Goal: Book appointment/travel/reservation

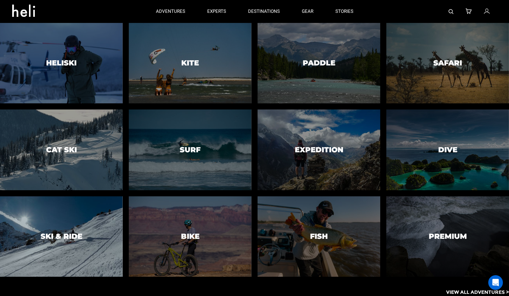
click at [94, 224] on div at bounding box center [61, 236] width 125 height 82
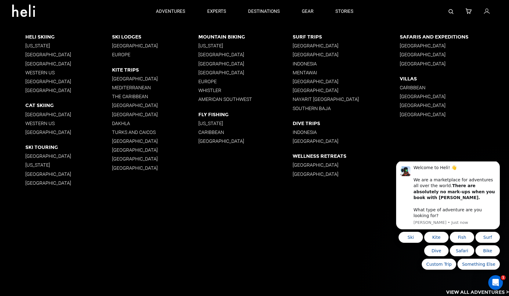
click at [44, 36] on p "Heli Skiing" at bounding box center [68, 37] width 86 height 6
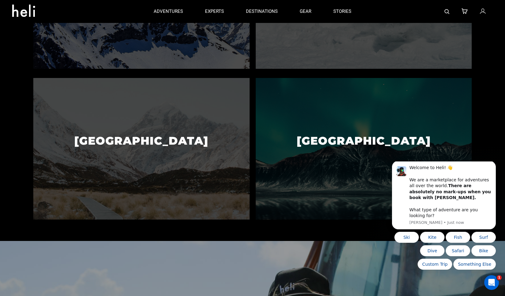
scroll to position [419, 0]
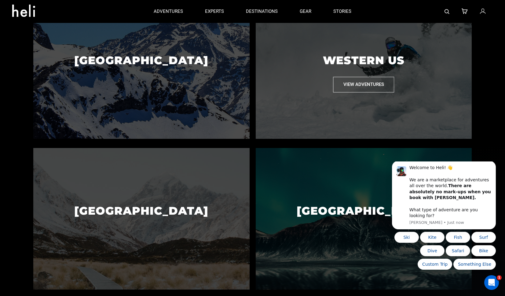
click at [339, 85] on button "View Adventures" at bounding box center [363, 85] width 61 height 16
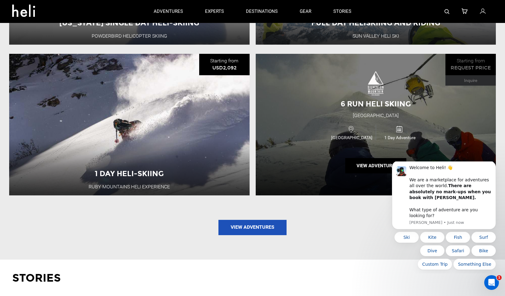
scroll to position [705, 0]
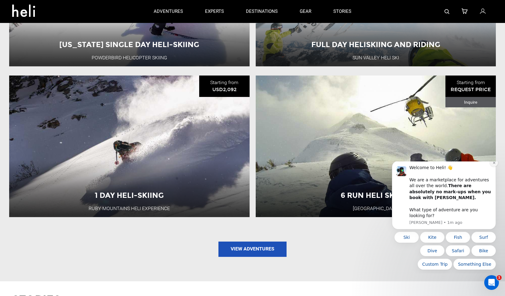
click at [494, 164] on icon "Dismiss notification" at bounding box center [493, 162] width 3 height 3
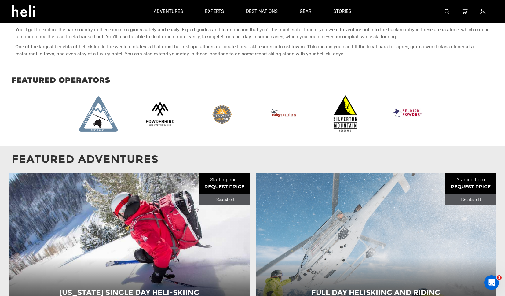
scroll to position [453, 0]
